Goal: Transaction & Acquisition: Subscribe to service/newsletter

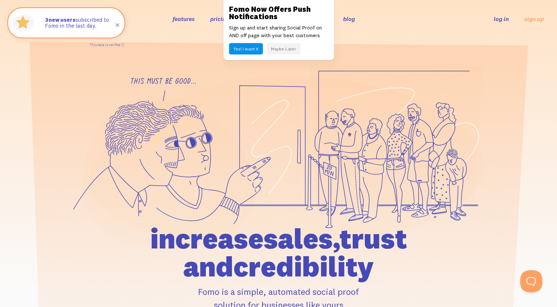
click at [272, 46] on button "Maybe Later" at bounding box center [283, 48] width 34 height 11
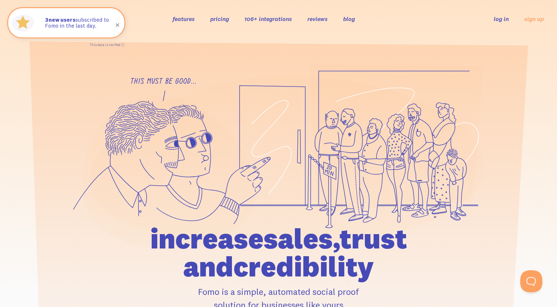
click at [188, 21] on link "features" at bounding box center [184, 18] width 22 height 7
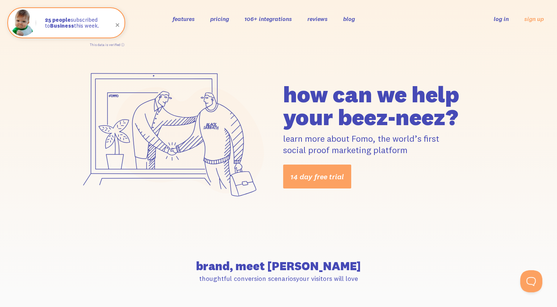
click at [219, 18] on link "pricing" at bounding box center [219, 18] width 19 height 7
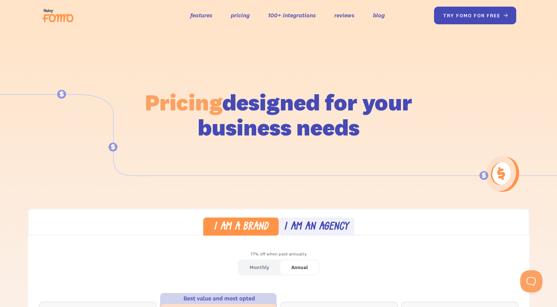
click at [459, 16] on link "try fomo for free " at bounding box center [474, 16] width 82 height 18
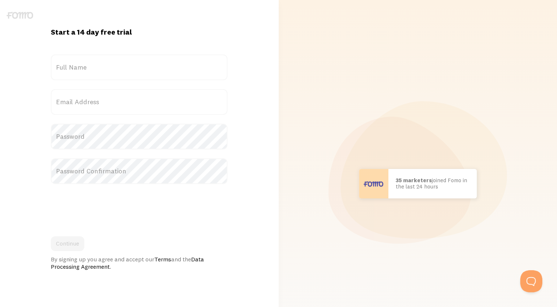
click at [153, 71] on label "Full Name" at bounding box center [139, 67] width 177 height 26
click at [153, 71] on input "Full Name" at bounding box center [139, 67] width 177 height 26
